Goal: Transaction & Acquisition: Purchase product/service

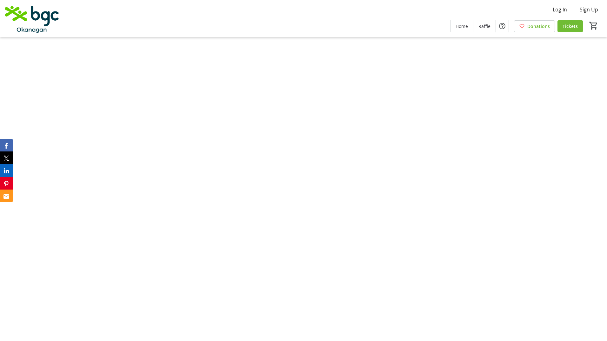
type input "2"
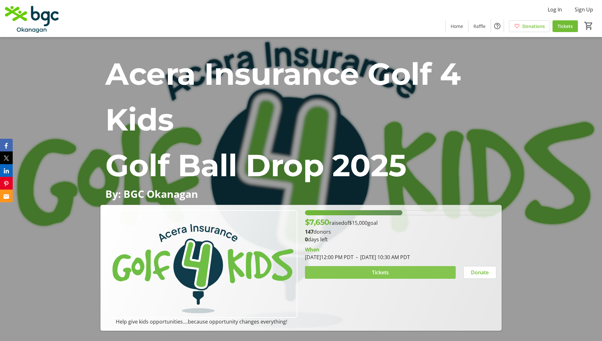
click at [391, 272] on span at bounding box center [380, 272] width 151 height 15
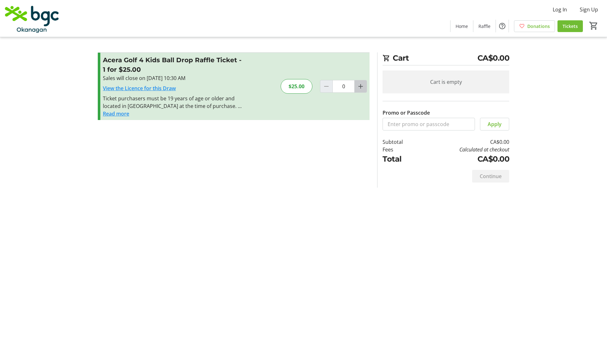
click at [361, 87] on mat-icon "Increment by one" at bounding box center [361, 87] width 8 height 8
type input "2"
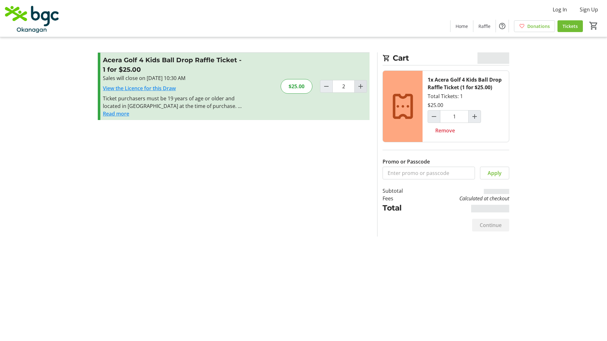
type input "2"
click at [483, 221] on span "Continue" at bounding box center [491, 225] width 22 height 8
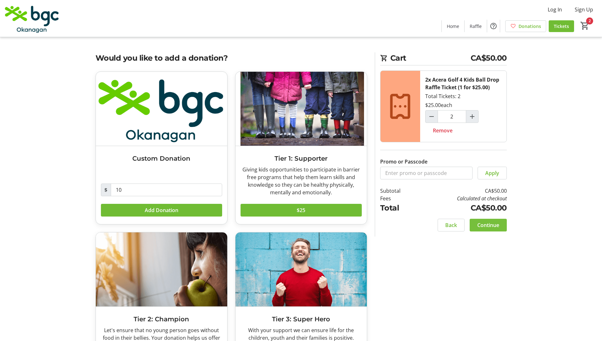
click at [490, 226] on span "Continue" at bounding box center [488, 225] width 22 height 8
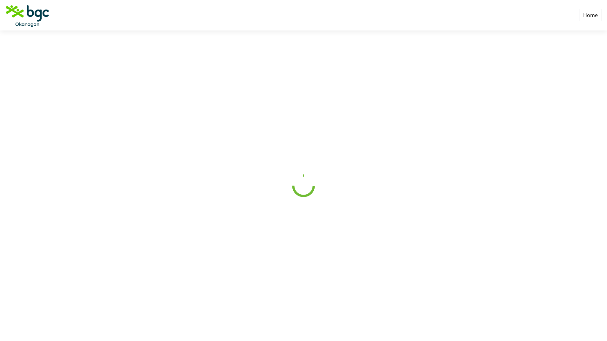
select select "CA"
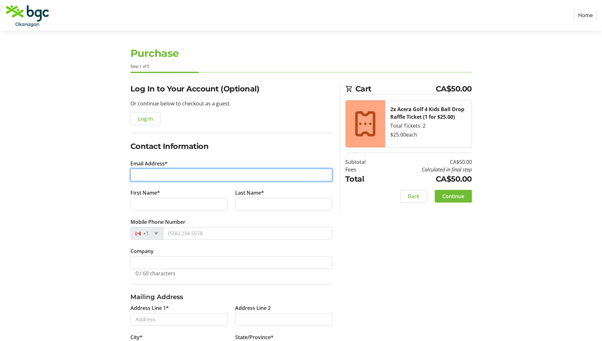
click at [197, 175] on input "Email Address*" at bounding box center [231, 175] width 202 height 13
type input "[EMAIL_ADDRESS][DOMAIN_NAME]"
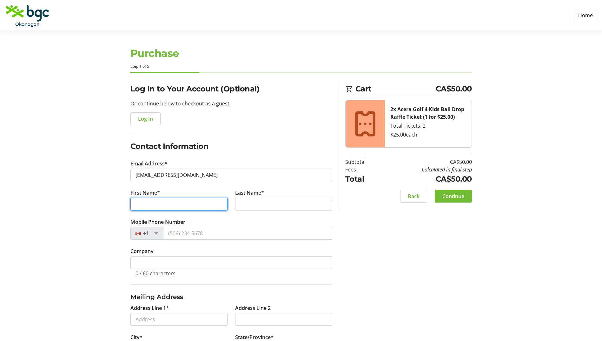
type input "Zahur"
type input "[PERSON_NAME]"
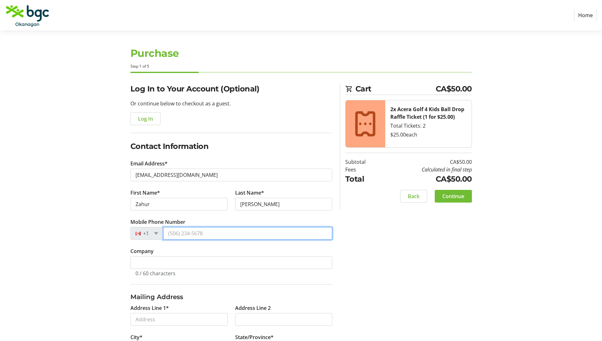
type input "[PHONE_NUMBER]"
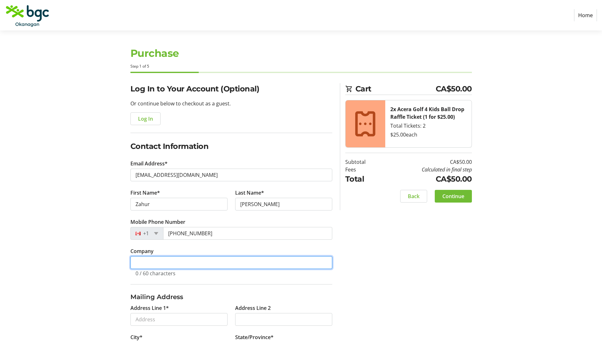
type input "Intact Insurance"
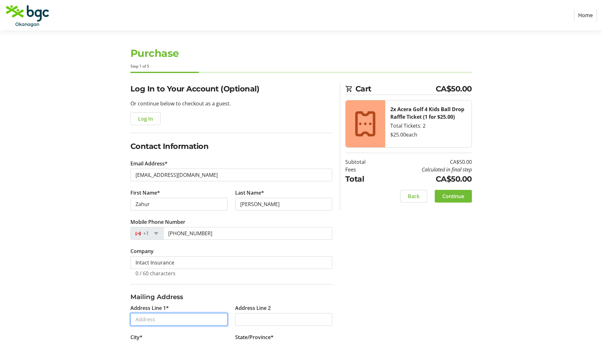
type input "1100 - 999 [GEOGRAPHIC_DATA]"
type input "[GEOGRAPHIC_DATA]"
select select "BC"
type input "V6C2W2"
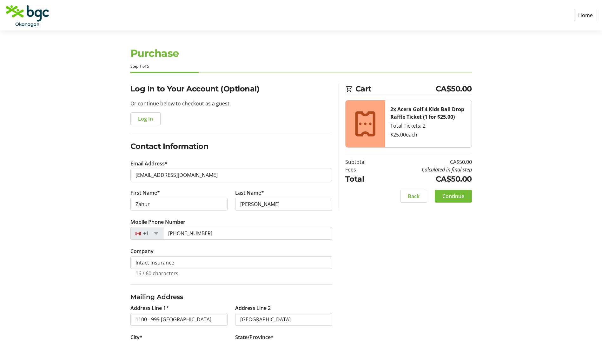
click at [451, 280] on div "Log In to Your Account (Optional) Or continue below to checkout as a guest. Log…" at bounding box center [301, 287] width 419 height 409
click at [358, 248] on div "Log In to Your Account (Optional) Or continue below to checkout as a guest. Log…" at bounding box center [301, 287] width 419 height 409
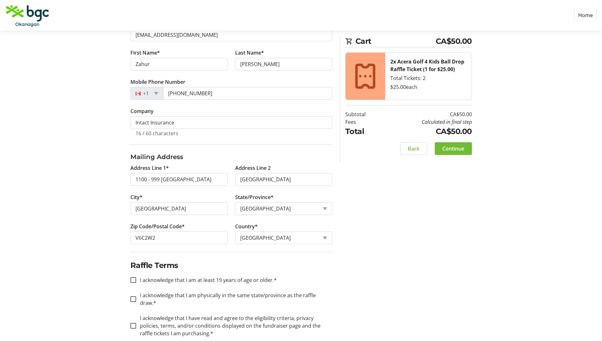
scroll to position [144, 0]
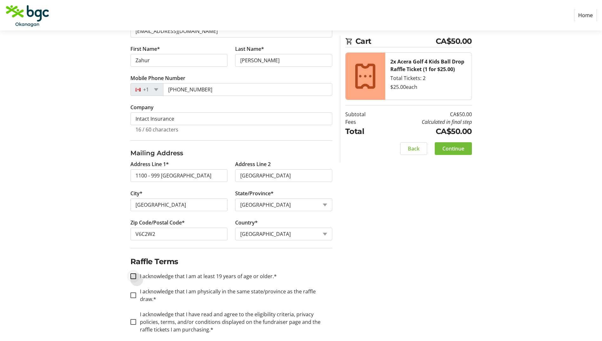
click at [136, 276] on div at bounding box center [133, 275] width 15 height 15
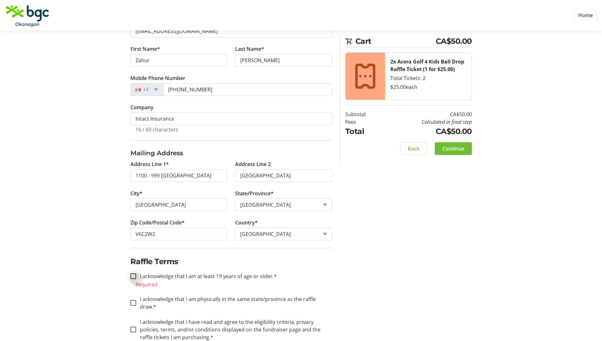
click at [136, 276] on div at bounding box center [133, 275] width 15 height 15
checkbox input "true"
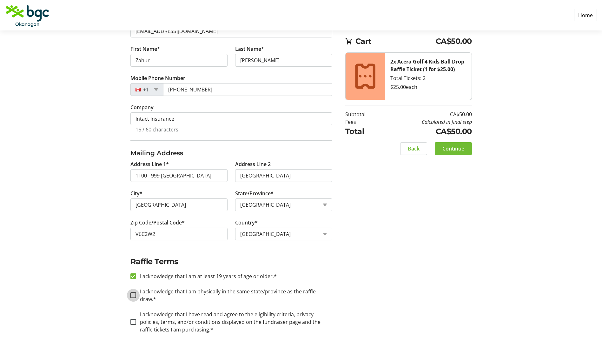
click at [134, 292] on input "I acknowledge that I am physically in the same state/province as the raffle dra…" at bounding box center [133, 295] width 6 height 6
checkbox input "true"
click at [132, 319] on input "I acknowledge that I have read and agree to the eligibility criteria, privacy p…" at bounding box center [133, 322] width 6 height 6
checkbox input "true"
click at [460, 150] on span "Continue" at bounding box center [453, 149] width 22 height 8
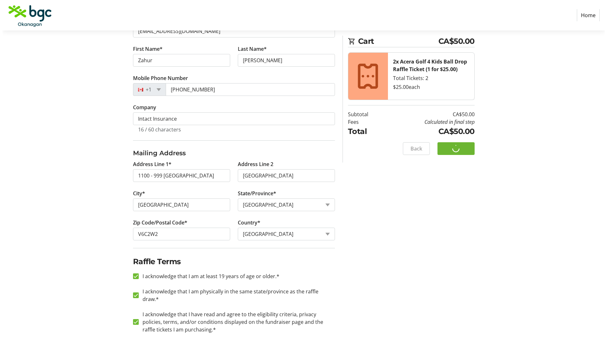
scroll to position [0, 0]
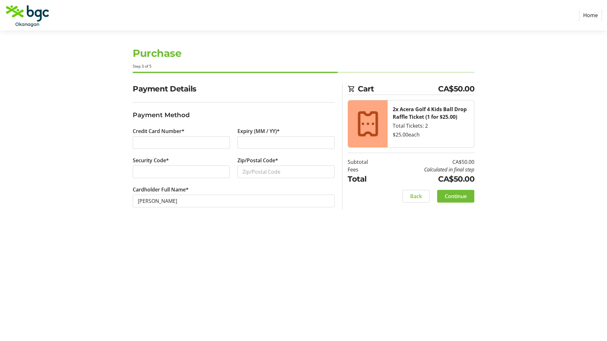
click at [160, 138] on div at bounding box center [181, 142] width 97 height 13
click at [255, 168] on input "Zip/Postal Code*" at bounding box center [285, 171] width 97 height 13
type input "V7J 0B5"
click at [242, 228] on div "Purchase Step 3 of 5 Cart CA$50.00 2x Acera Golf 4 Kids Ball Drop Raffle Ticket…" at bounding box center [303, 185] width 419 height 310
click at [458, 198] on span "Continue" at bounding box center [456, 196] width 22 height 8
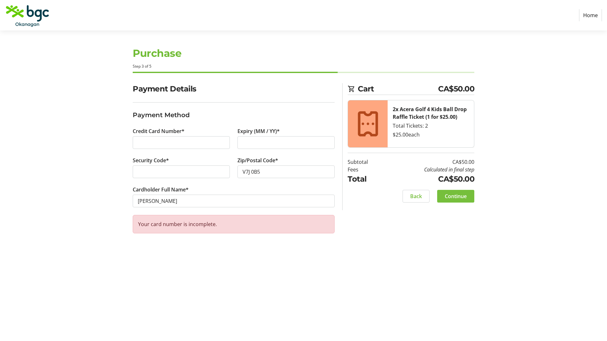
click at [463, 195] on span "Continue" at bounding box center [456, 196] width 22 height 8
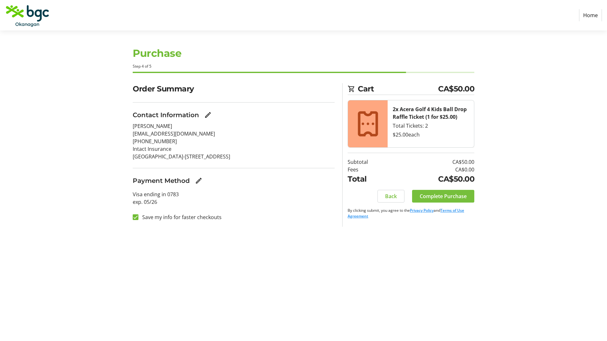
click at [463, 195] on span "Complete Purchase" at bounding box center [443, 196] width 47 height 8
